Goal: Task Accomplishment & Management: Use online tool/utility

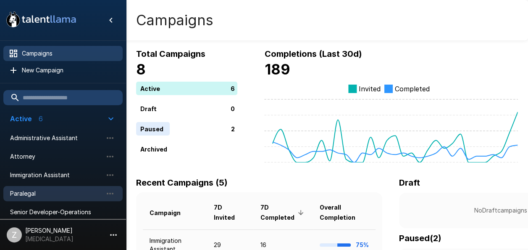
drag, startPoint x: 48, startPoint y: 196, endPoint x: 55, endPoint y: 193, distance: 7.2
click at [48, 196] on span "Paralegal" at bounding box center [56, 193] width 92 height 8
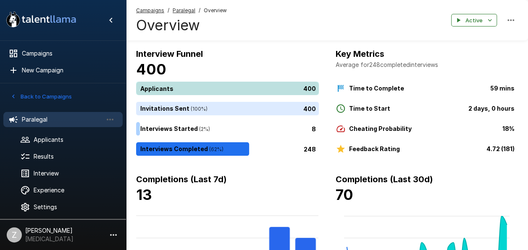
click at [187, 86] on div "400" at bounding box center [229, 88] width 186 height 13
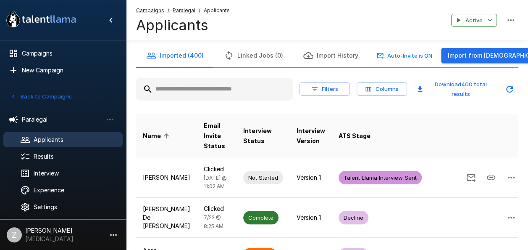
click at [245, 55] on button "Linked Jobs (0)" at bounding box center [253, 56] width 79 height 24
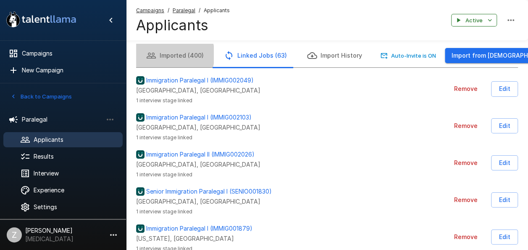
click at [169, 55] on button "Imported (400)" at bounding box center [175, 56] width 78 height 24
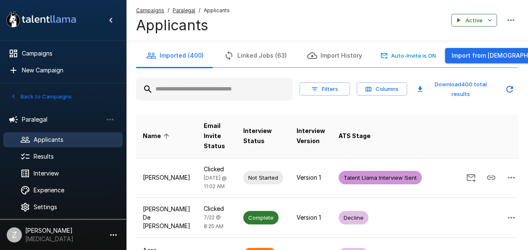
click at [190, 89] on input "text" at bounding box center [214, 89] width 157 height 15
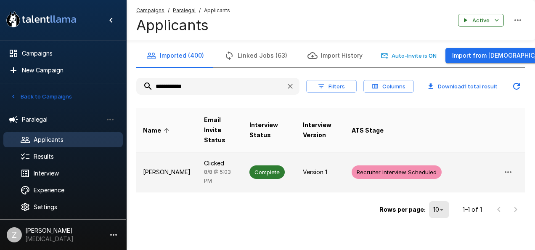
type input "**********"
click at [186, 152] on td "[PERSON_NAME]" at bounding box center [166, 172] width 61 height 40
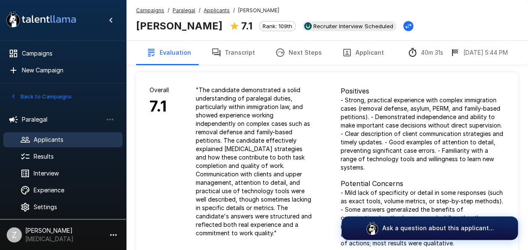
click at [302, 53] on button "Next Steps" at bounding box center [298, 53] width 67 height 24
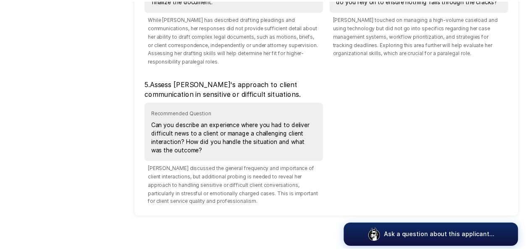
scroll to position [336, 0]
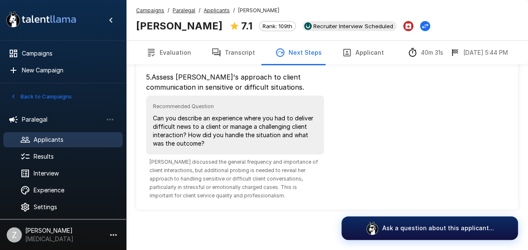
click at [184, 55] on button "Evaluation" at bounding box center [168, 53] width 65 height 24
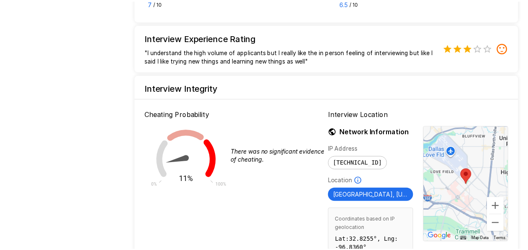
scroll to position [897, 0]
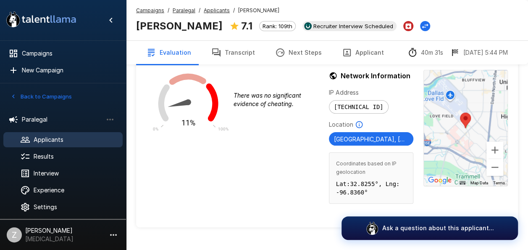
drag, startPoint x: 240, startPoint y: 50, endPoint x: 255, endPoint y: 57, distance: 16.0
click at [240, 50] on button "Transcript" at bounding box center [233, 53] width 64 height 24
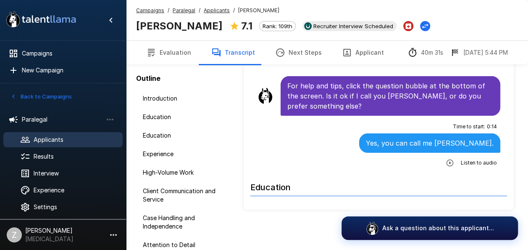
scroll to position [61, 0]
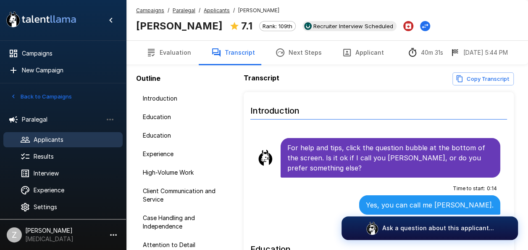
click at [485, 79] on button "Copy Transcript" at bounding box center [483, 78] width 61 height 13
